Goal: Information Seeking & Learning: Learn about a topic

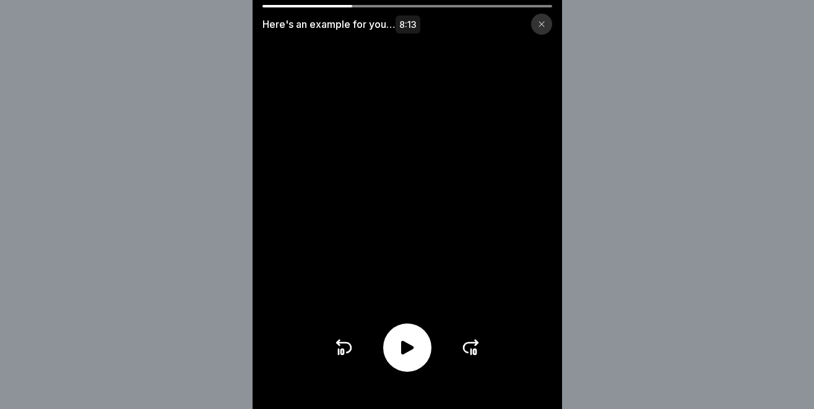
scroll to position [149, 0]
click at [541, 27] on icon at bounding box center [541, 23] width 7 height 7
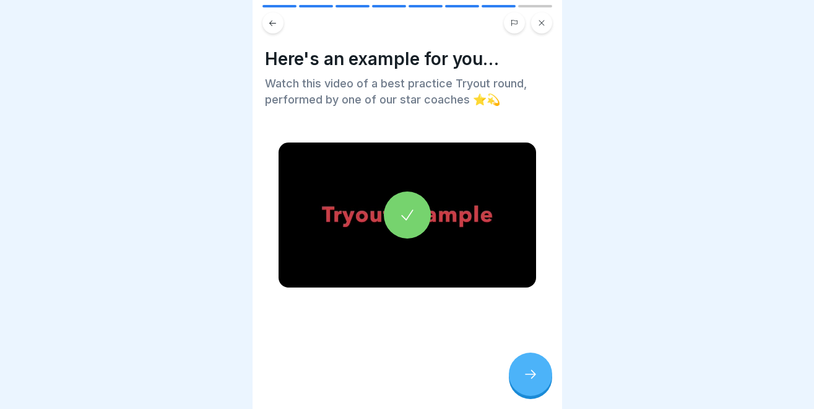
click at [534, 23] on button at bounding box center [541, 22] width 21 height 21
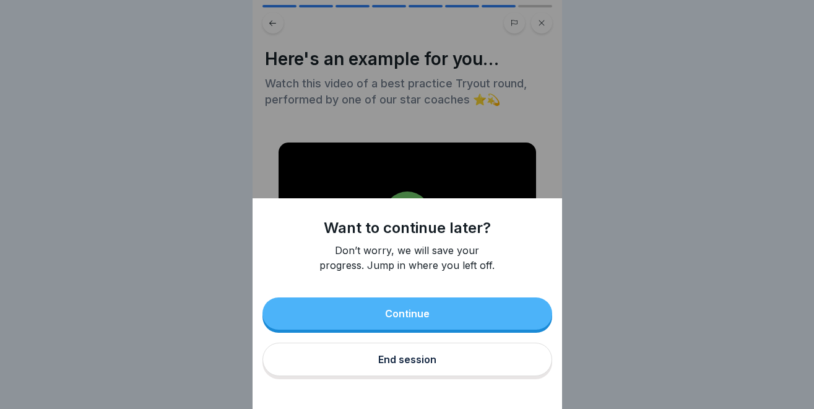
click at [412, 366] on button "End session" at bounding box center [407, 358] width 290 height 33
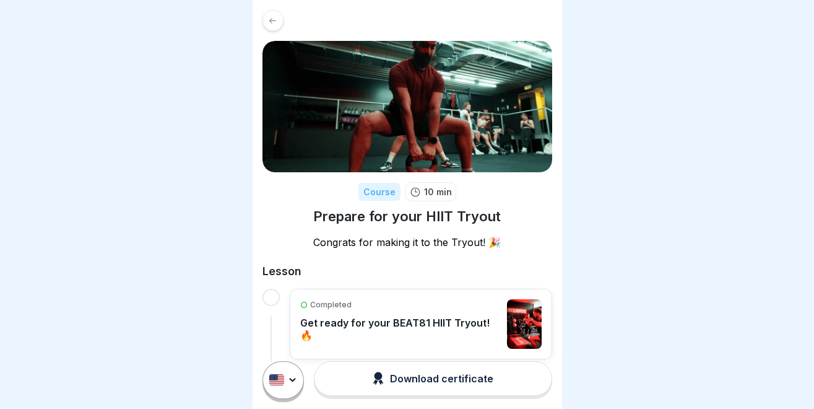
click at [269, 17] on icon at bounding box center [272, 20] width 9 height 9
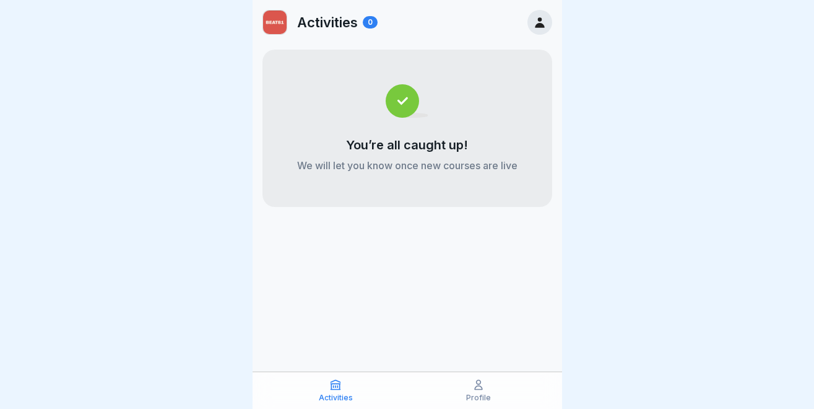
click at [479, 393] on p "Profile" at bounding box center [478, 397] width 25 height 9
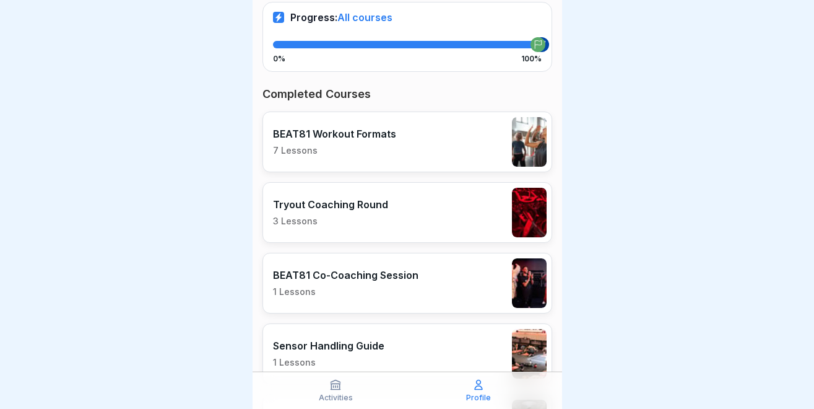
scroll to position [261, 0]
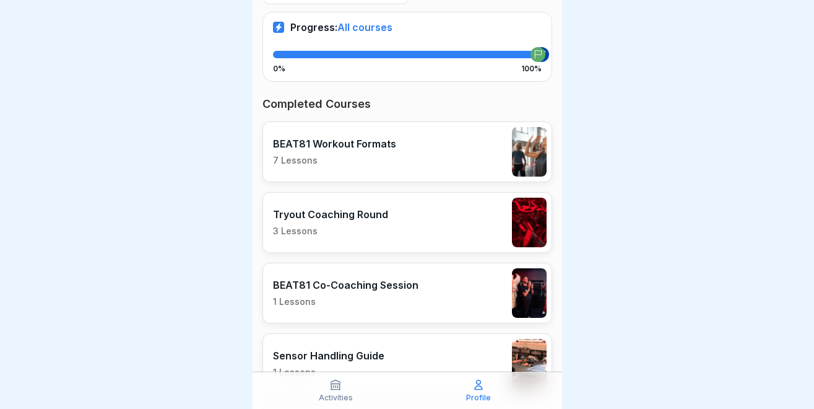
click at [368, 165] on p "7 Lessons" at bounding box center [334, 160] width 123 height 11
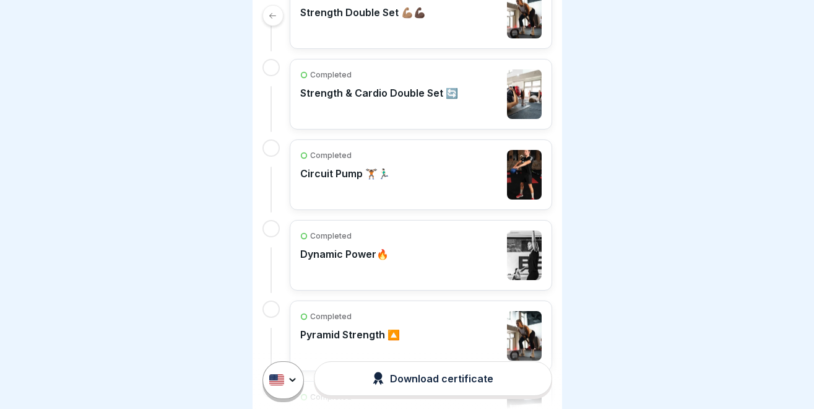
scroll to position [393, 0]
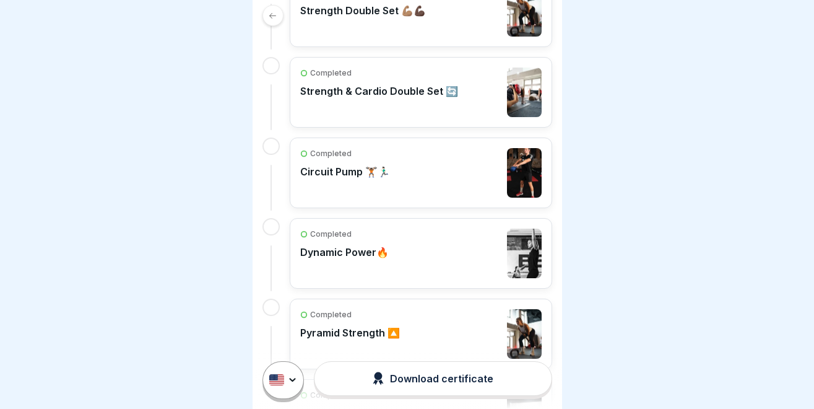
click at [370, 195] on div "Completed Circuit Pump 🏋🏾🏃🏻‍♂️" at bounding box center [345, 173] width 90 height 50
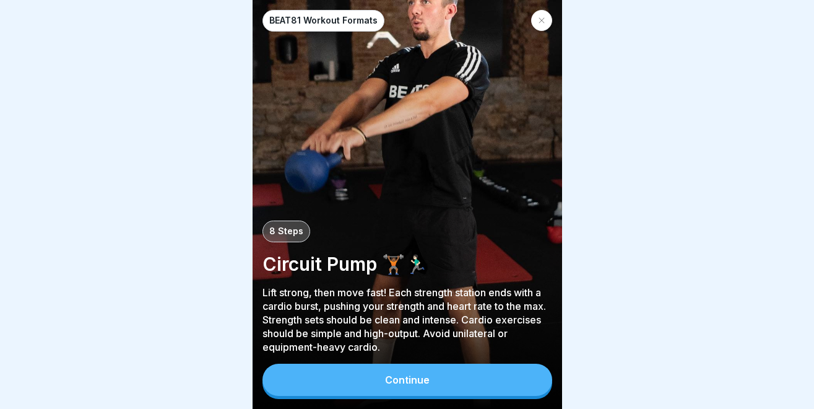
click at [536, 22] on div at bounding box center [541, 20] width 21 height 21
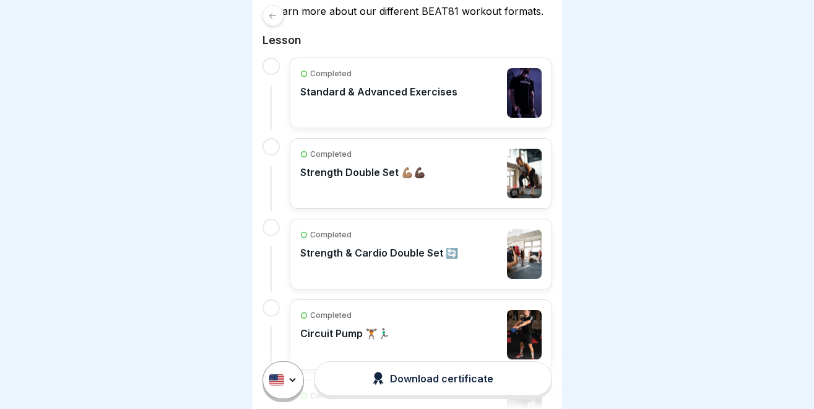
scroll to position [233, 0]
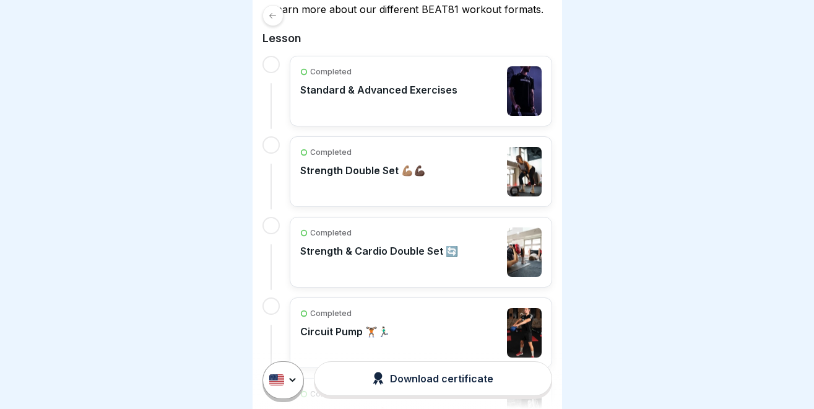
click at [388, 110] on div "Completed Standard & Advanced Exercises" at bounding box center [378, 91] width 157 height 50
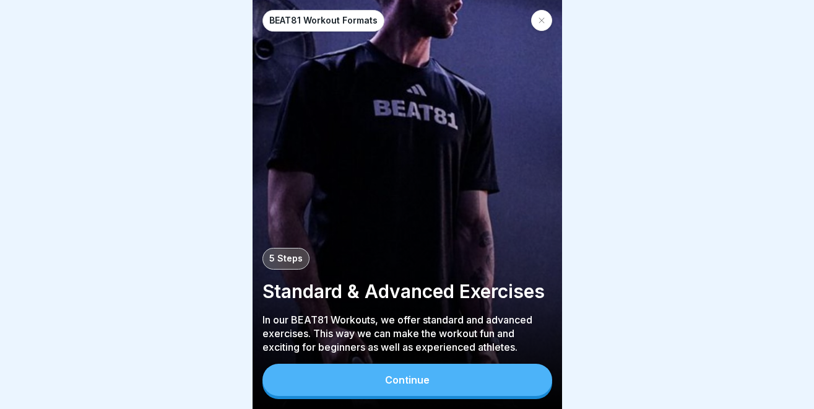
click at [381, 394] on button "Continue" at bounding box center [407, 379] width 290 height 32
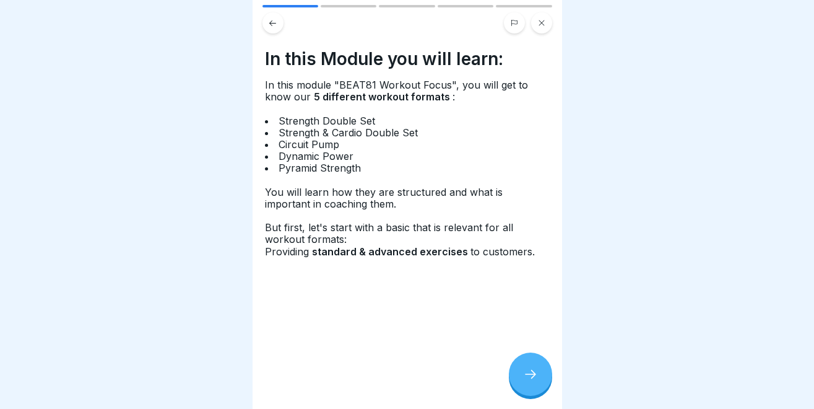
click at [535, 376] on icon at bounding box center [530, 374] width 15 height 15
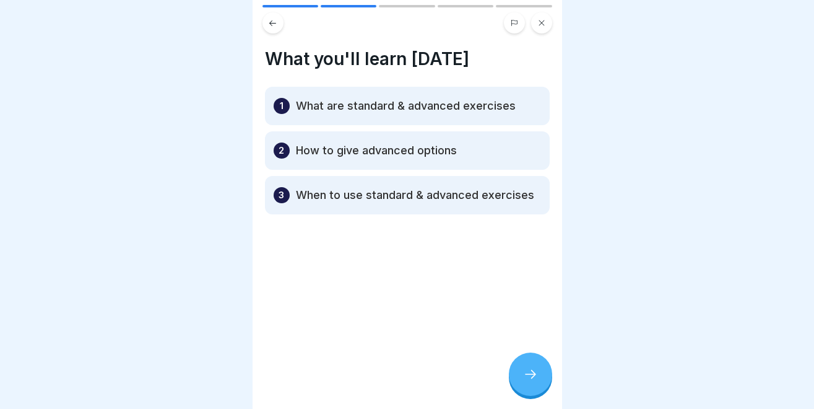
click at [535, 376] on icon at bounding box center [530, 374] width 15 height 15
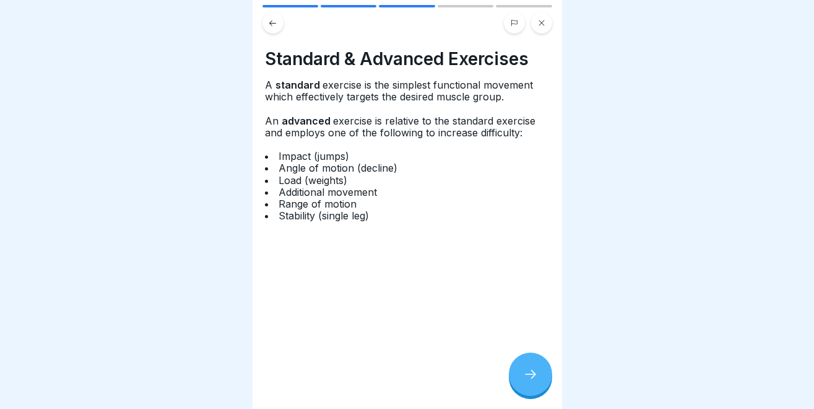
click at [532, 376] on icon at bounding box center [530, 374] width 15 height 15
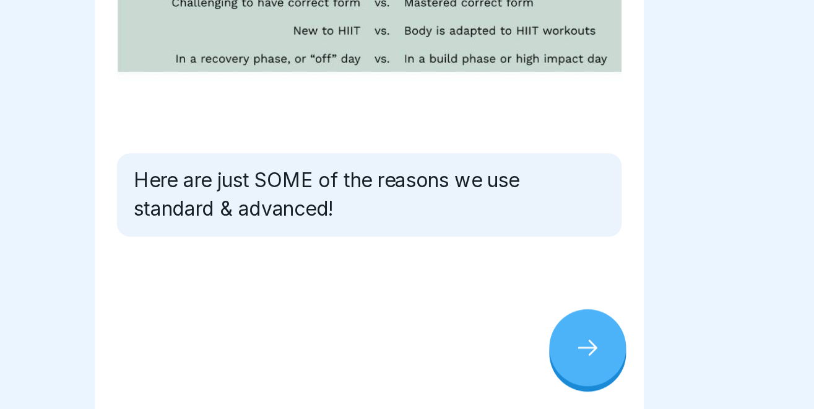
click at [527, 369] on icon at bounding box center [530, 374] width 15 height 15
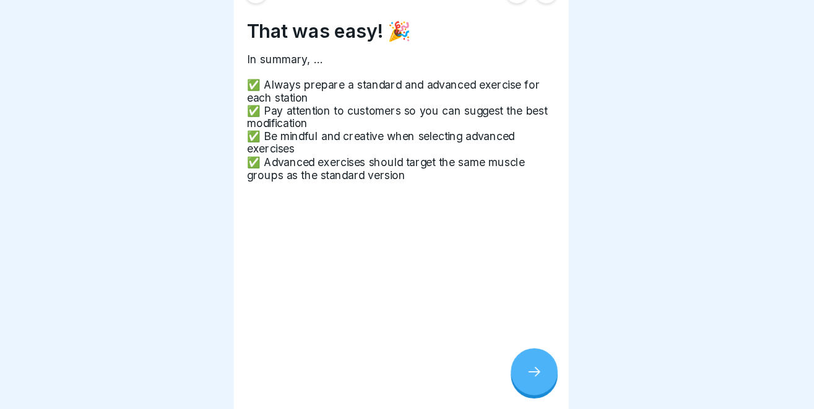
click at [525, 368] on icon at bounding box center [530, 374] width 15 height 15
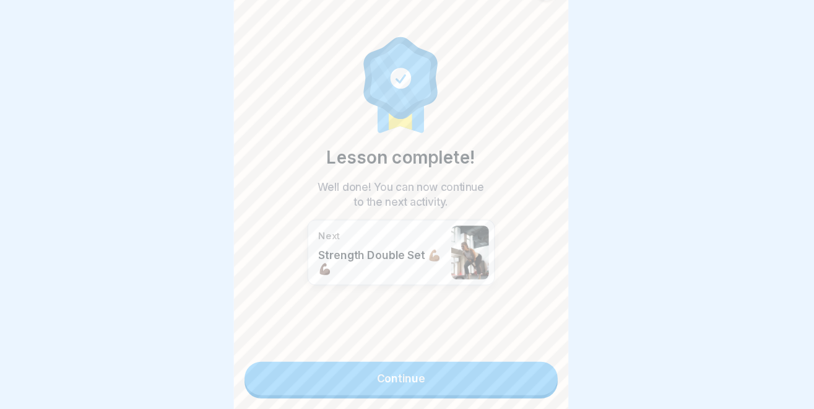
click at [437, 380] on link "Continue" at bounding box center [407, 380] width 290 height 31
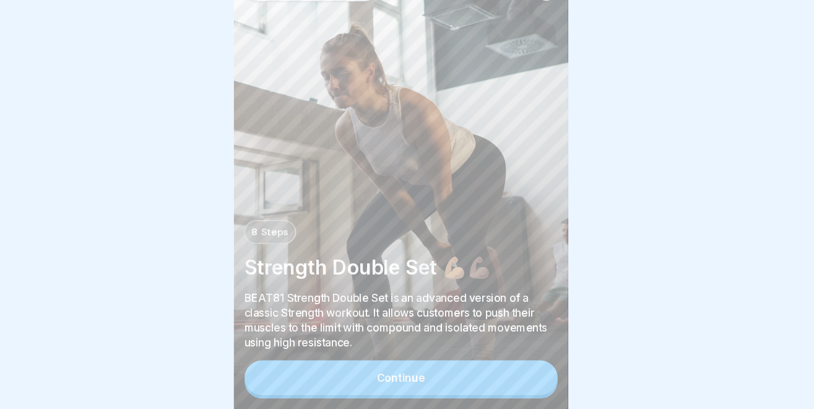
click at [402, 381] on div "Continue" at bounding box center [407, 379] width 45 height 11
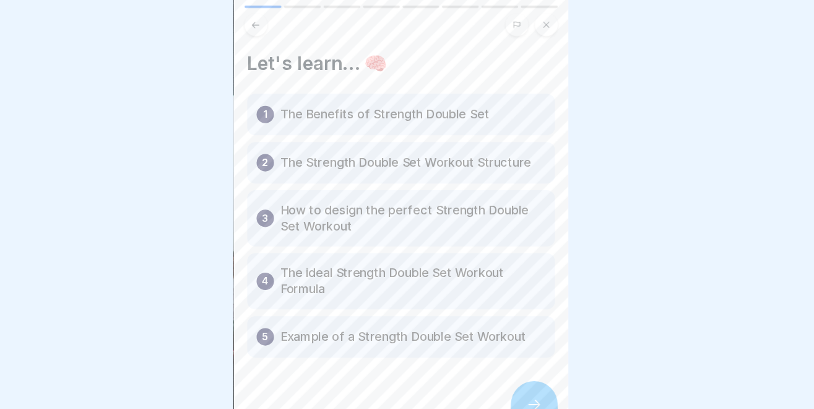
click at [271, 21] on icon at bounding box center [272, 23] width 9 height 9
